Goal: Navigation & Orientation: Find specific page/section

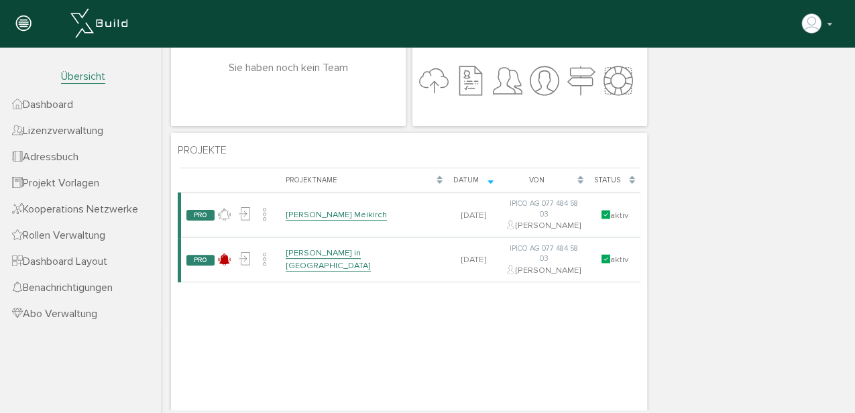
scroll to position [134, 0]
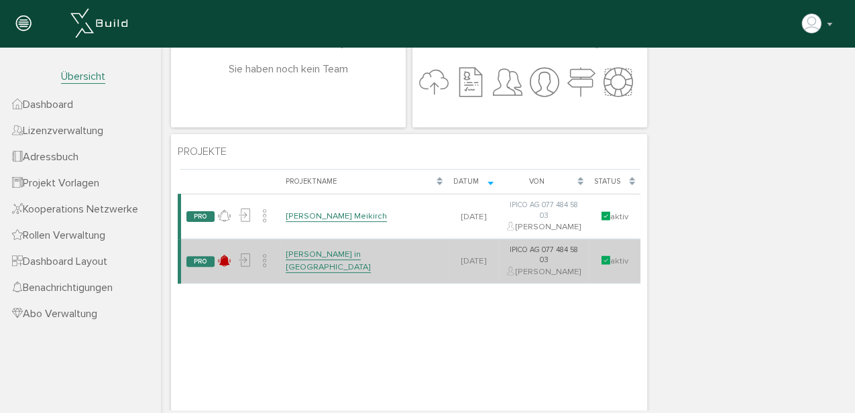
click at [325, 249] on link "[PERSON_NAME] in [GEOGRAPHIC_DATA]" at bounding box center [328, 260] width 85 height 23
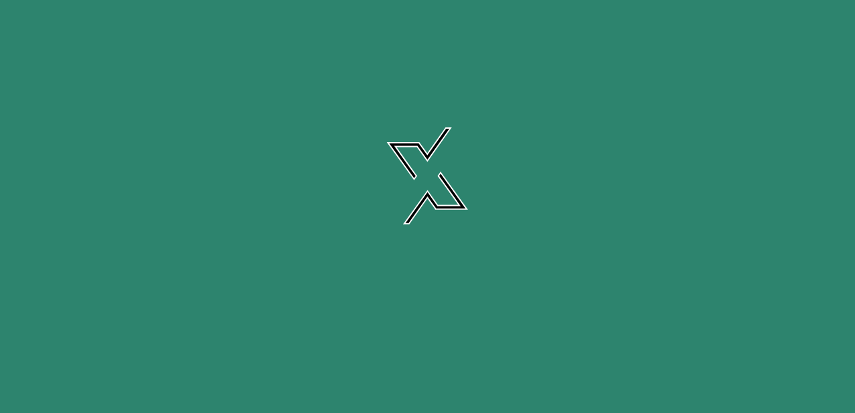
scroll to position [0, 0]
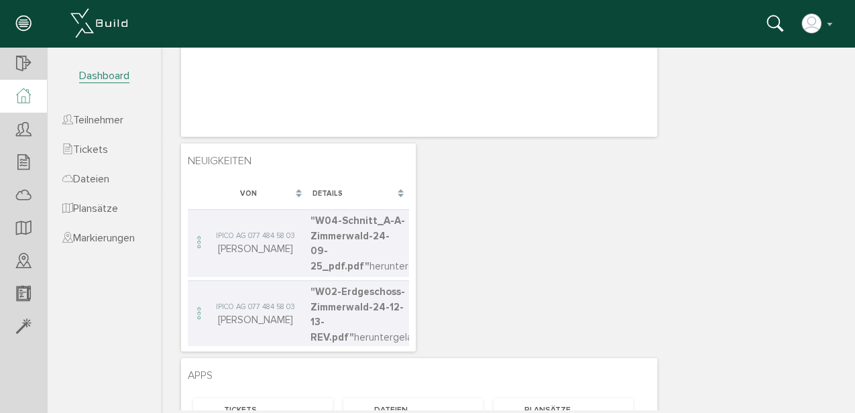
scroll to position [223, 0]
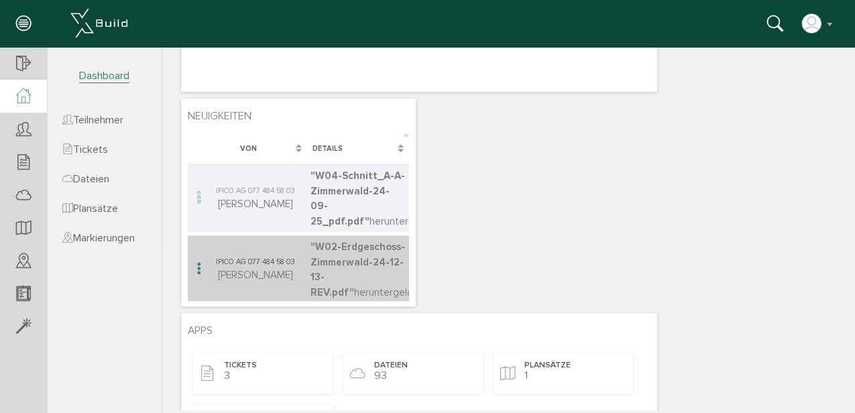
click at [323, 264] on span ""W02-Erdgeschoss-Zimmerwald-24-12-13-REV.pdf"" at bounding box center [357, 270] width 95 height 58
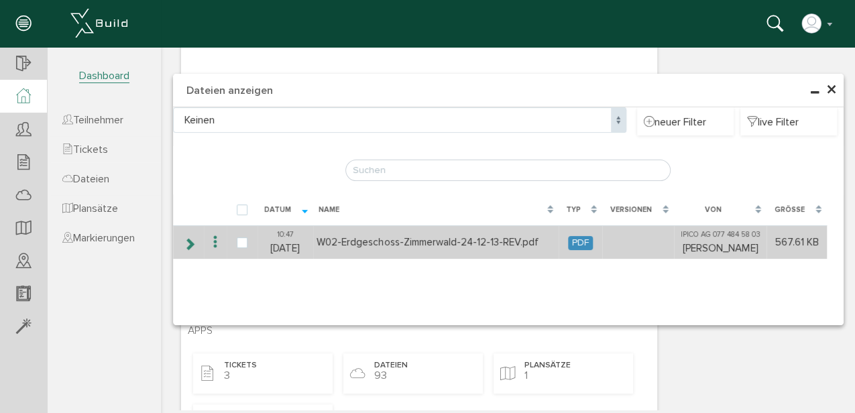
type input "W02-Erdgeschoss-Zimmerwald-24-12-13-REV.pdf"
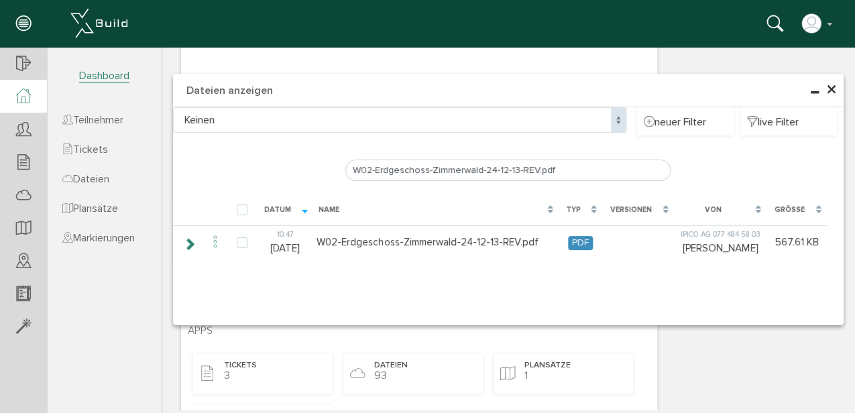
click at [24, 90] on icon at bounding box center [23, 96] width 15 height 15
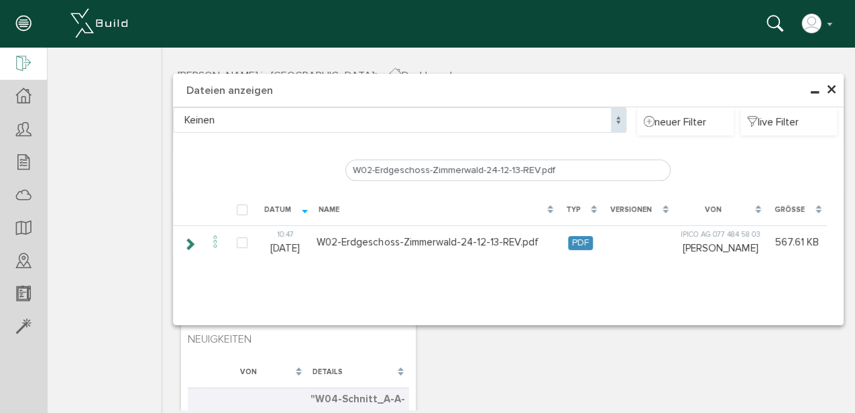
click at [15, 64] on div at bounding box center [23, 64] width 47 height 34
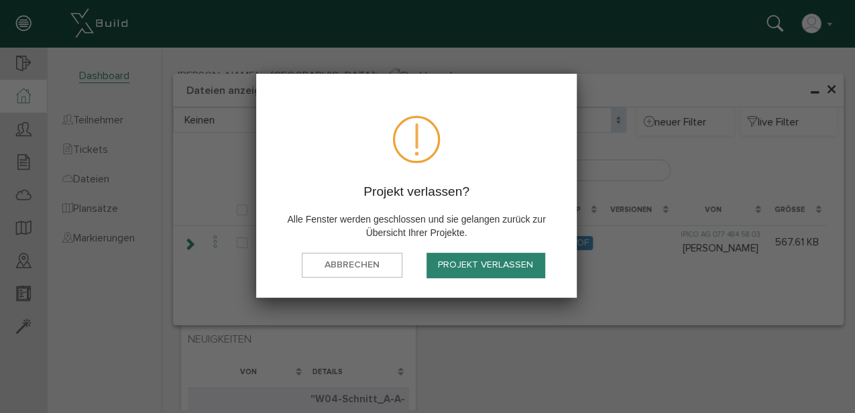
click at [512, 276] on button "Projekt verlassen" at bounding box center [485, 265] width 118 height 25
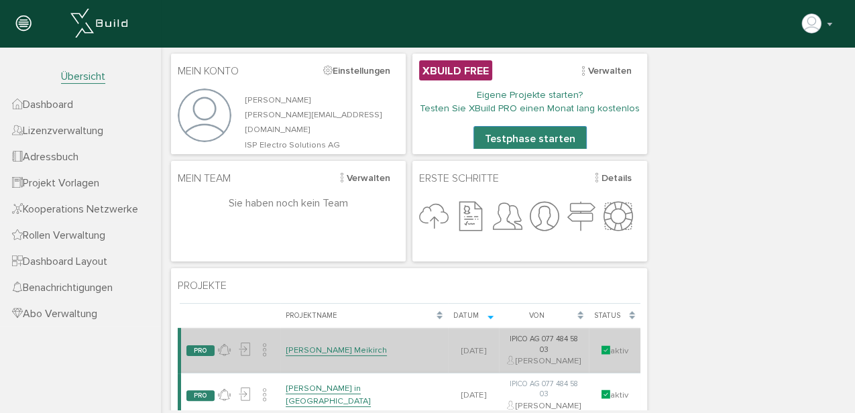
click at [341, 345] on link "[PERSON_NAME] Meikirch" at bounding box center [336, 350] width 101 height 11
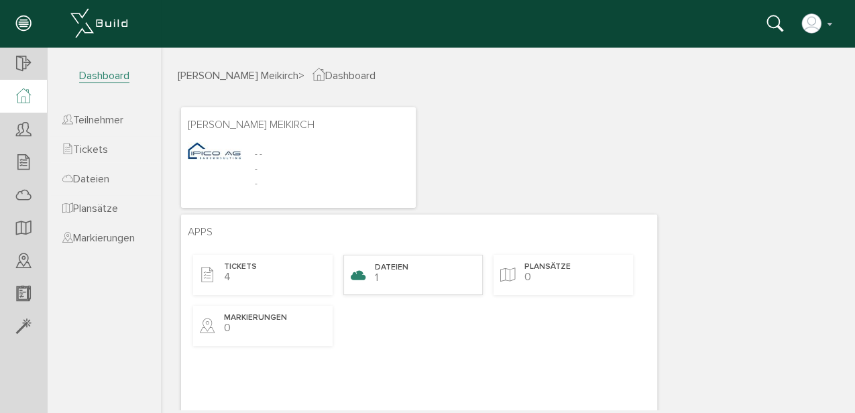
click at [396, 265] on span "Dateien" at bounding box center [392, 267] width 34 height 11
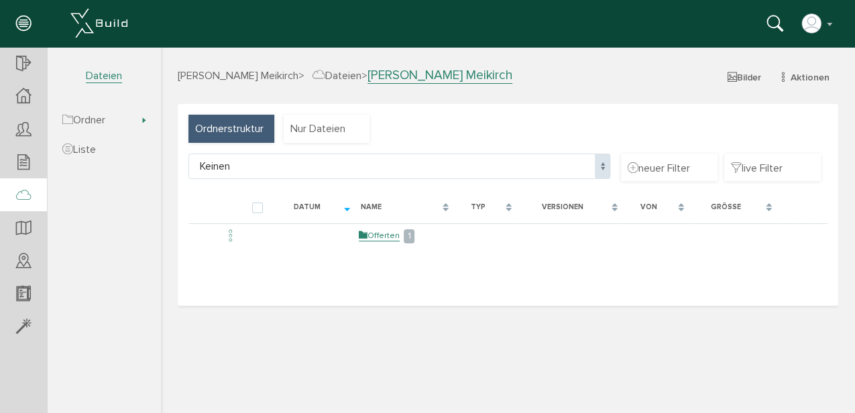
click at [361, 77] on span "Dateien" at bounding box center [336, 75] width 49 height 13
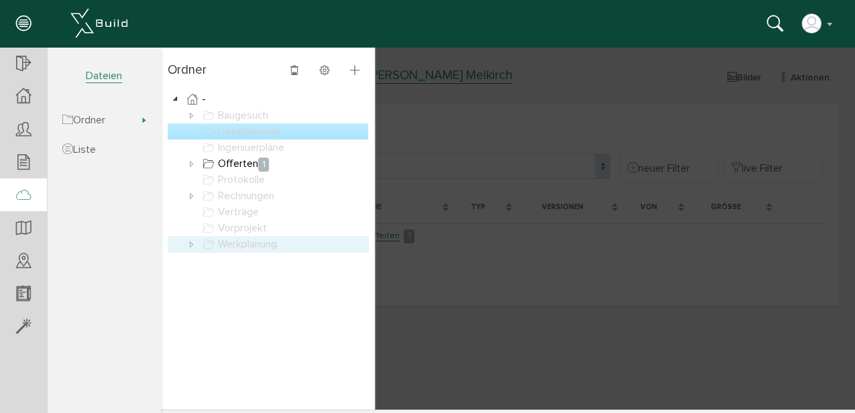
click at [251, 245] on link "Werkplanung" at bounding box center [240, 244] width 80 height 16
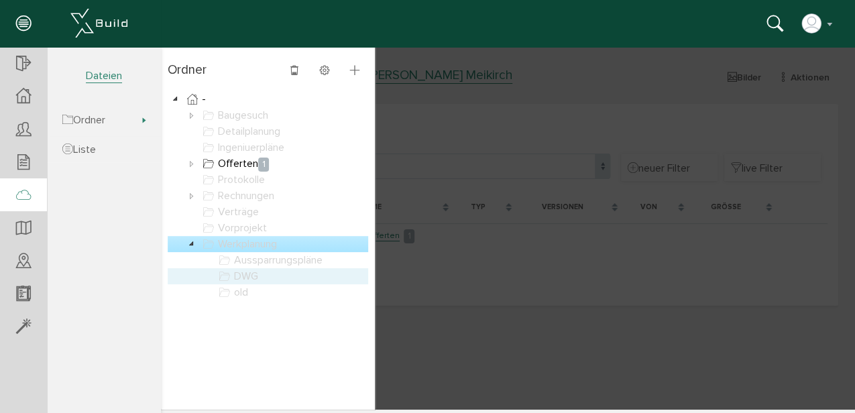
click at [250, 275] on link "DWG" at bounding box center [238, 276] width 45 height 16
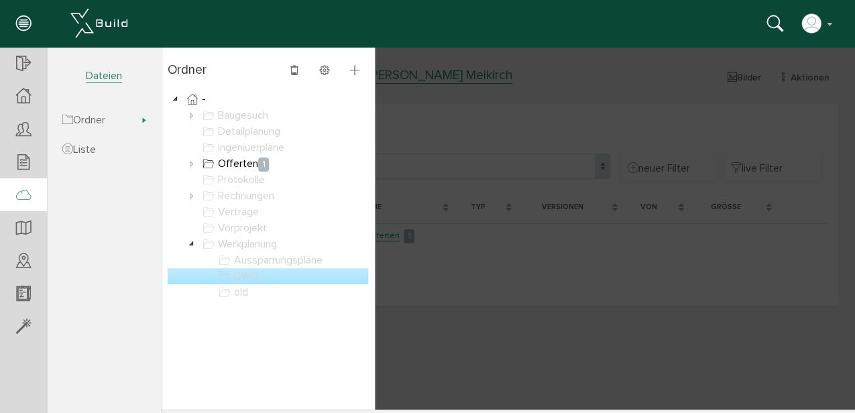
click at [250, 275] on link "DWG" at bounding box center [238, 276] width 45 height 16
click at [527, 27] on div "[PERSON_NAME] deaktivieren Passwort ändern über XBuild XBuild neu einrichten Lo…" at bounding box center [422, 23] width 825 height 20
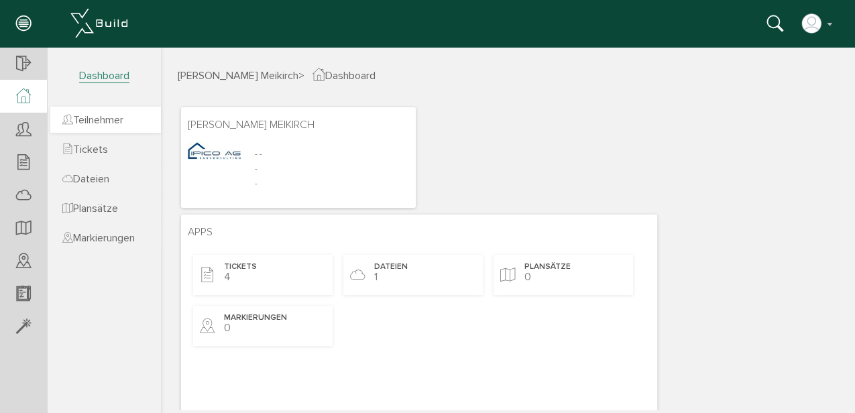
click at [106, 114] on span "Teilnehmer" at bounding box center [92, 119] width 61 height 13
